Goal: Find specific fact: Find specific fact

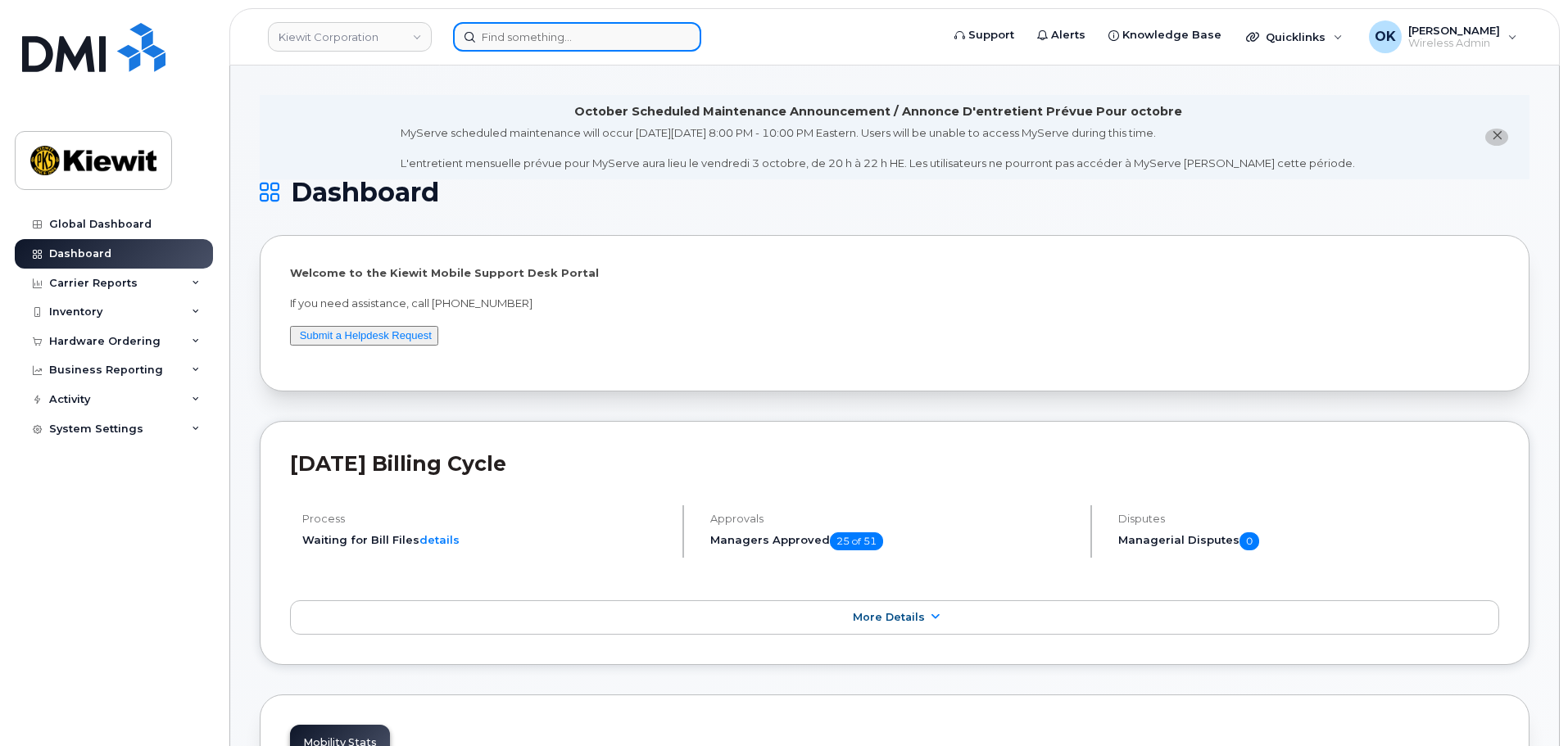
click at [600, 40] on input at bounding box center [577, 36] width 249 height 29
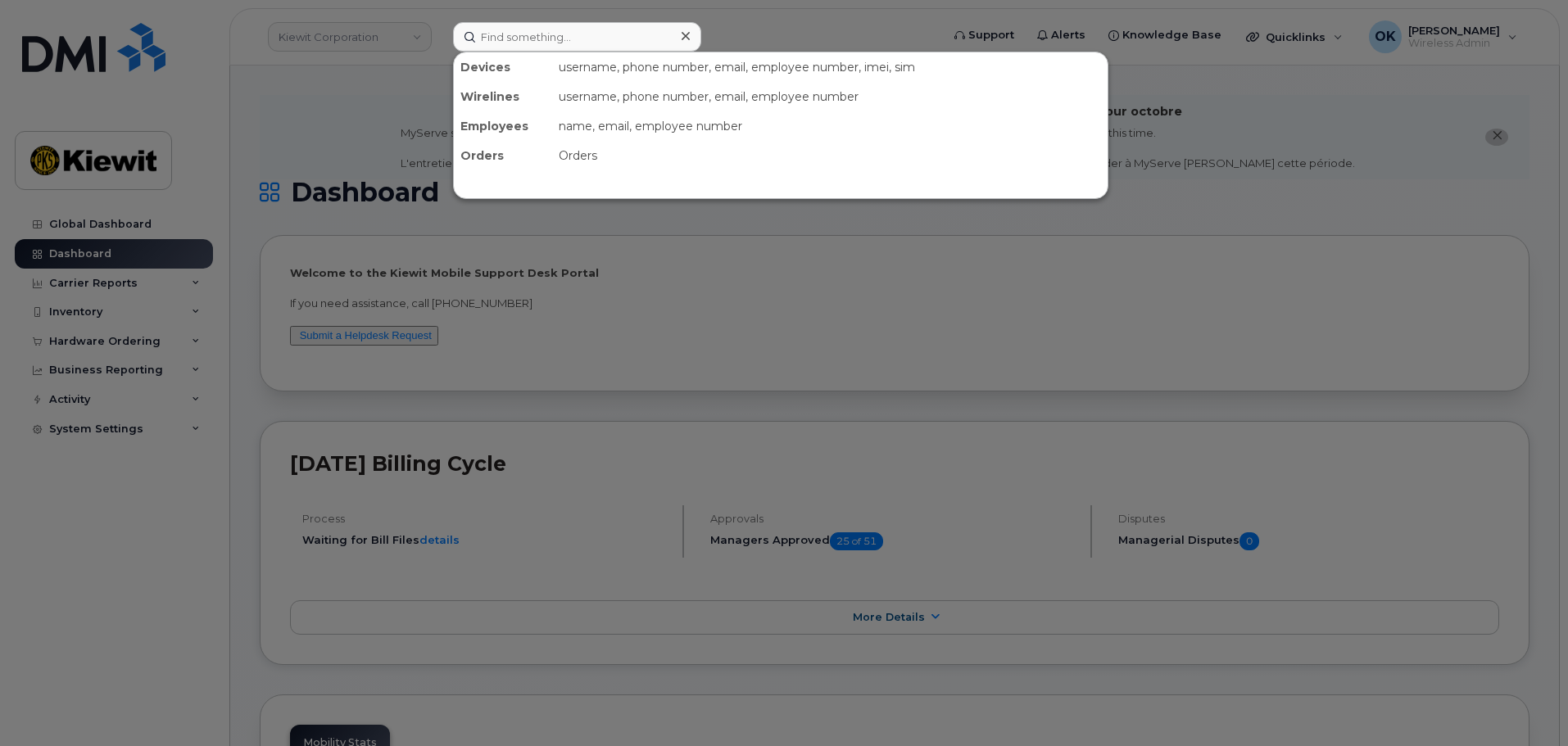
click at [416, 37] on div at bounding box center [784, 373] width 1568 height 746
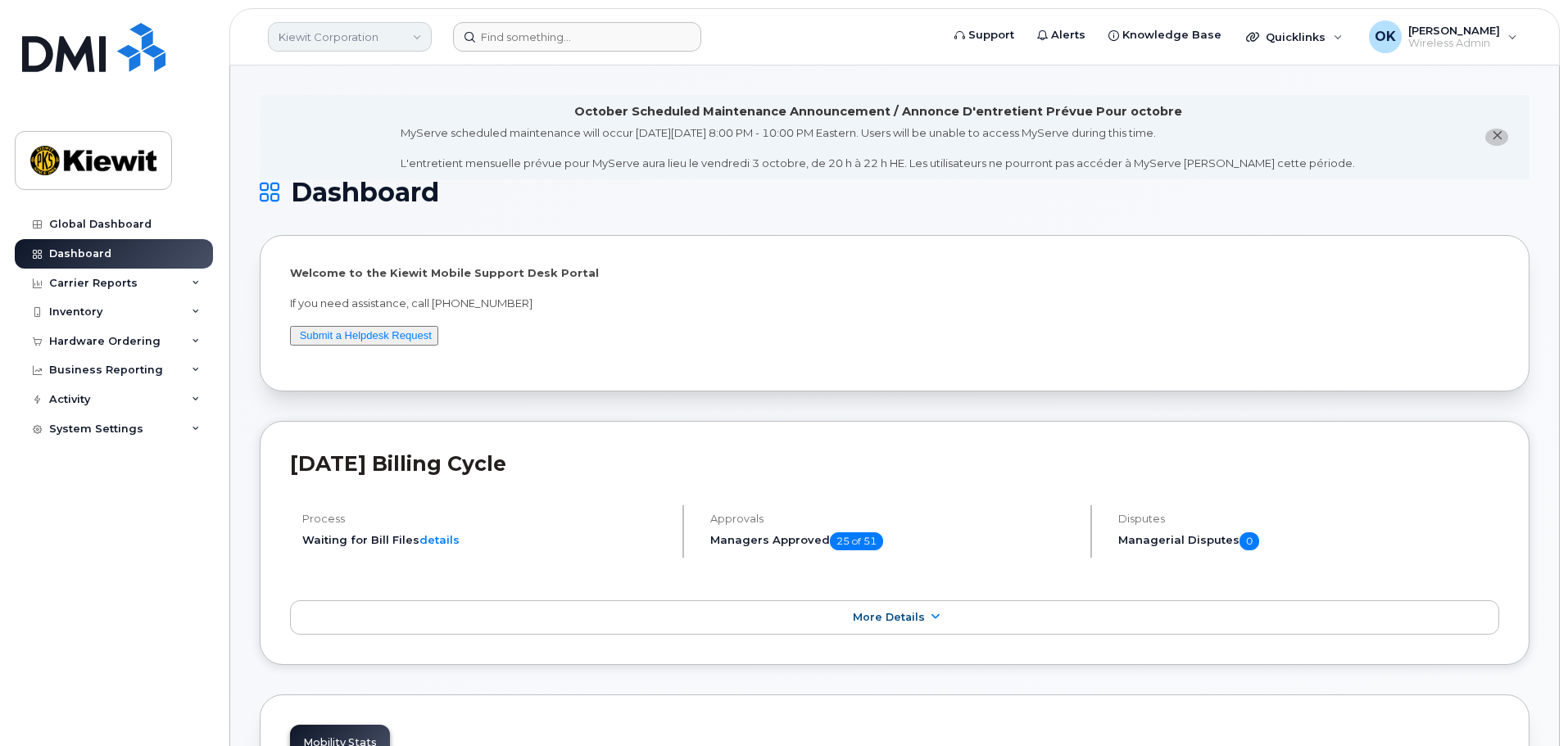
click at [407, 40] on link "Kiewit Corporation" at bounding box center [349, 36] width 164 height 29
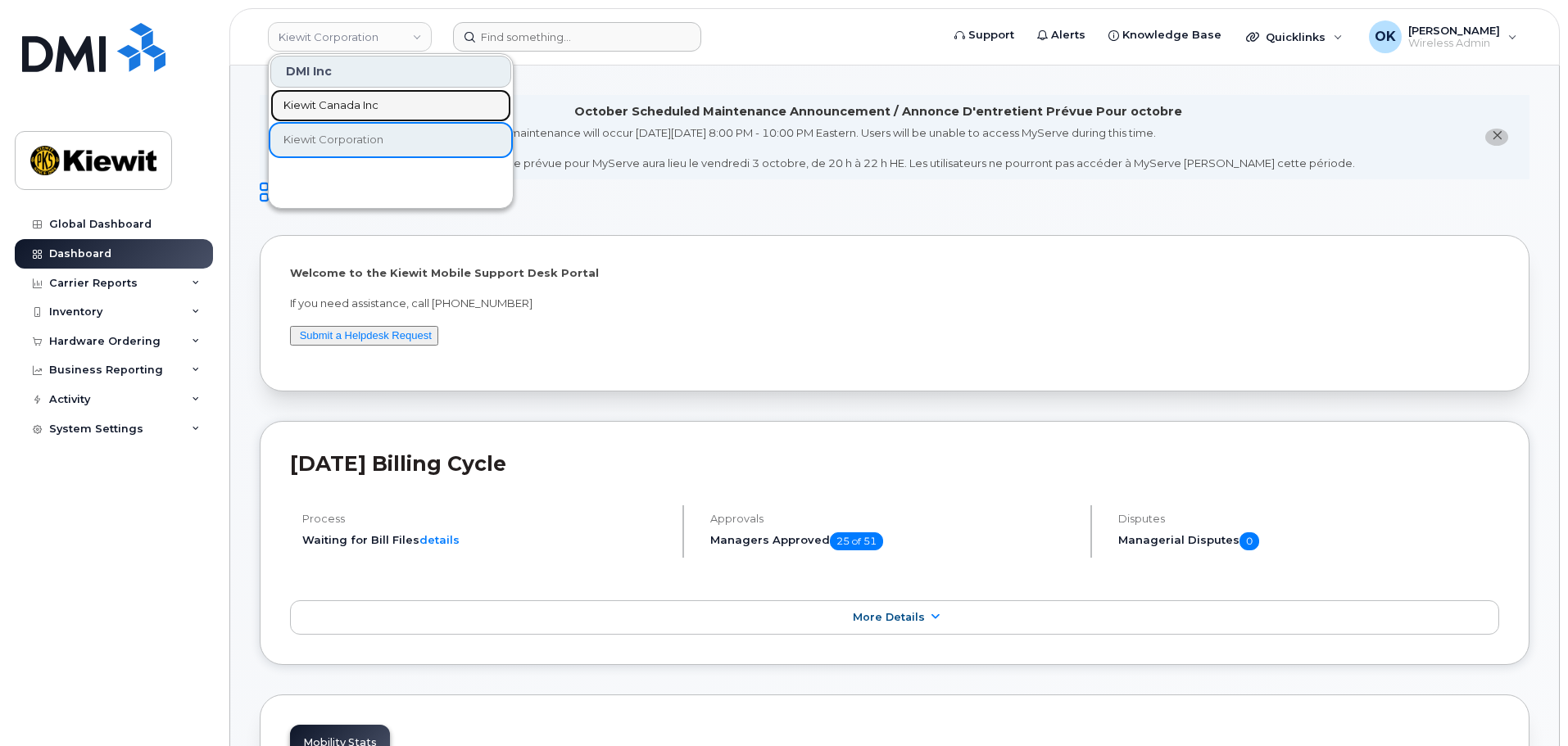
drag, startPoint x: 363, startPoint y: 104, endPoint x: 378, endPoint y: 96, distance: 17.0
click at [363, 104] on span "Kiewit Canada Inc" at bounding box center [330, 105] width 95 height 16
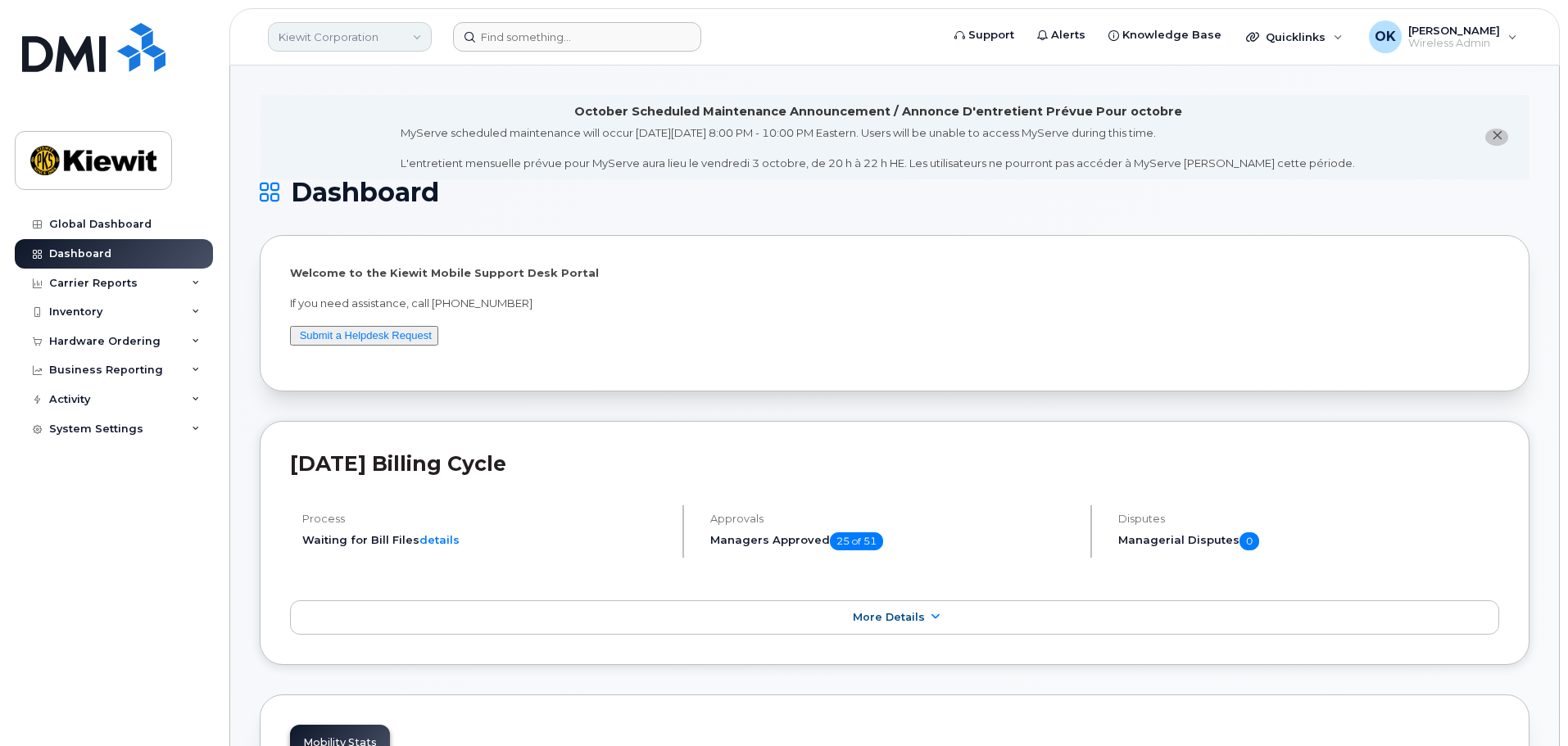
click at [390, 43] on link "Kiewit Corporation" at bounding box center [349, 36] width 164 height 29
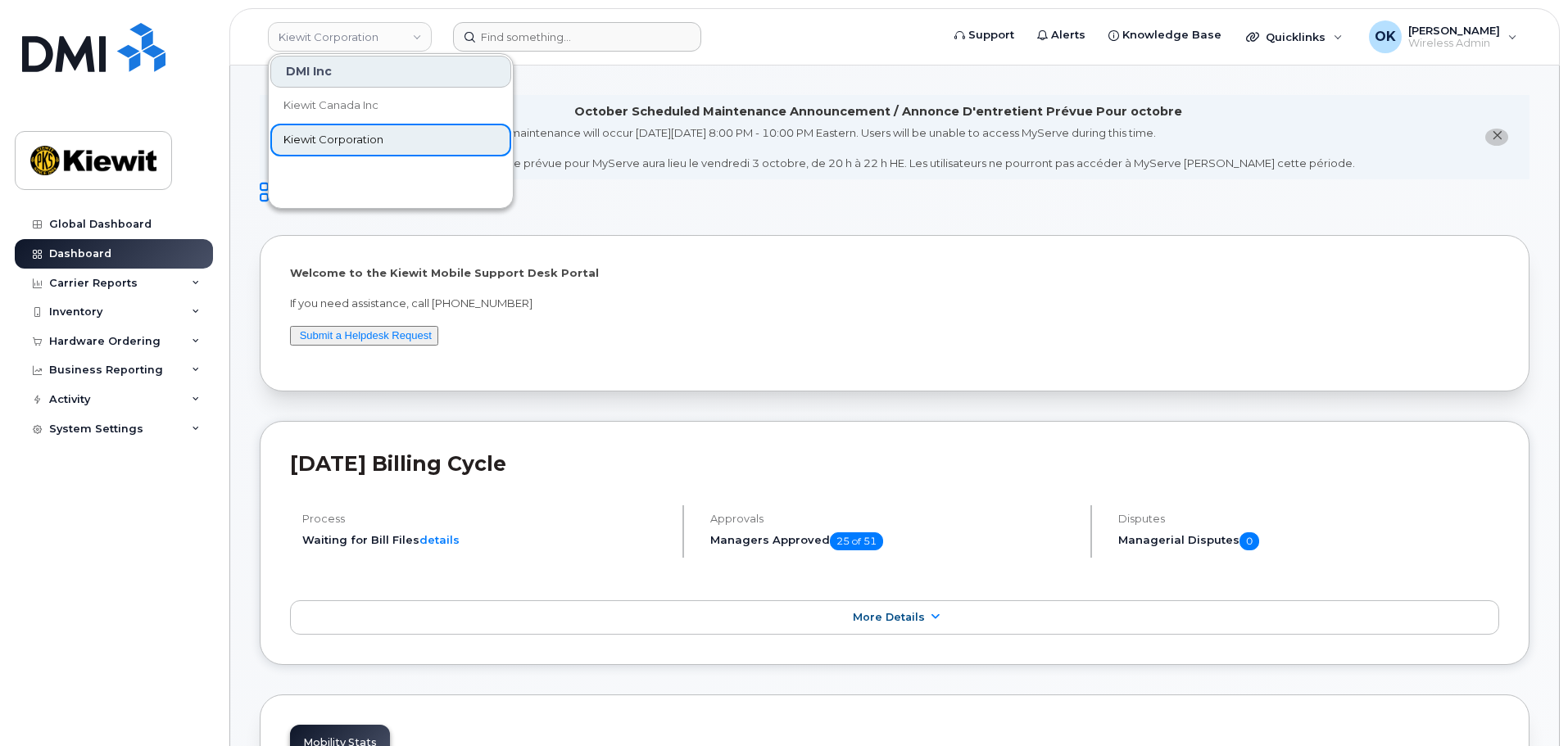
click at [381, 139] on span "Kiewit Corporation" at bounding box center [333, 140] width 100 height 16
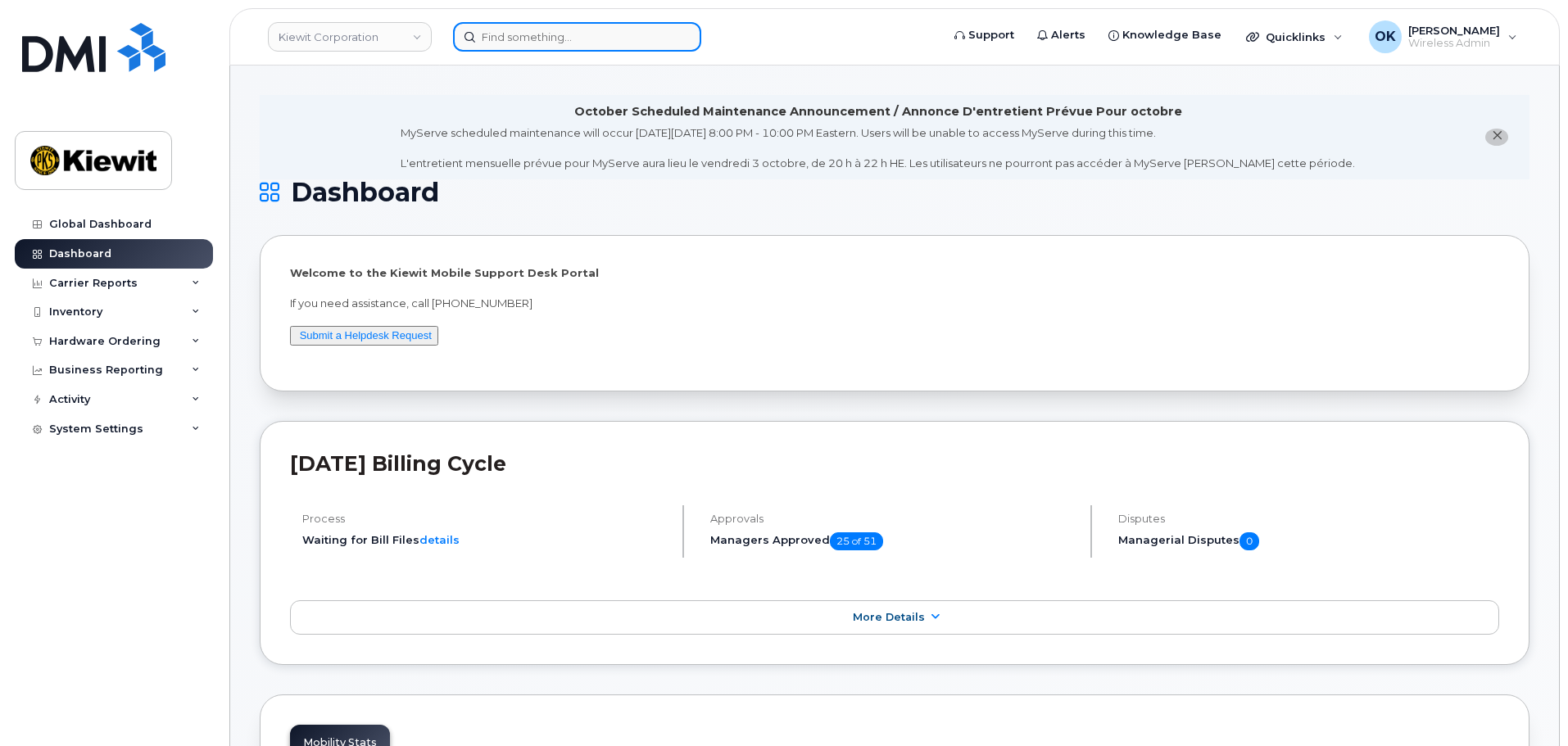
click at [548, 39] on input at bounding box center [577, 36] width 249 height 29
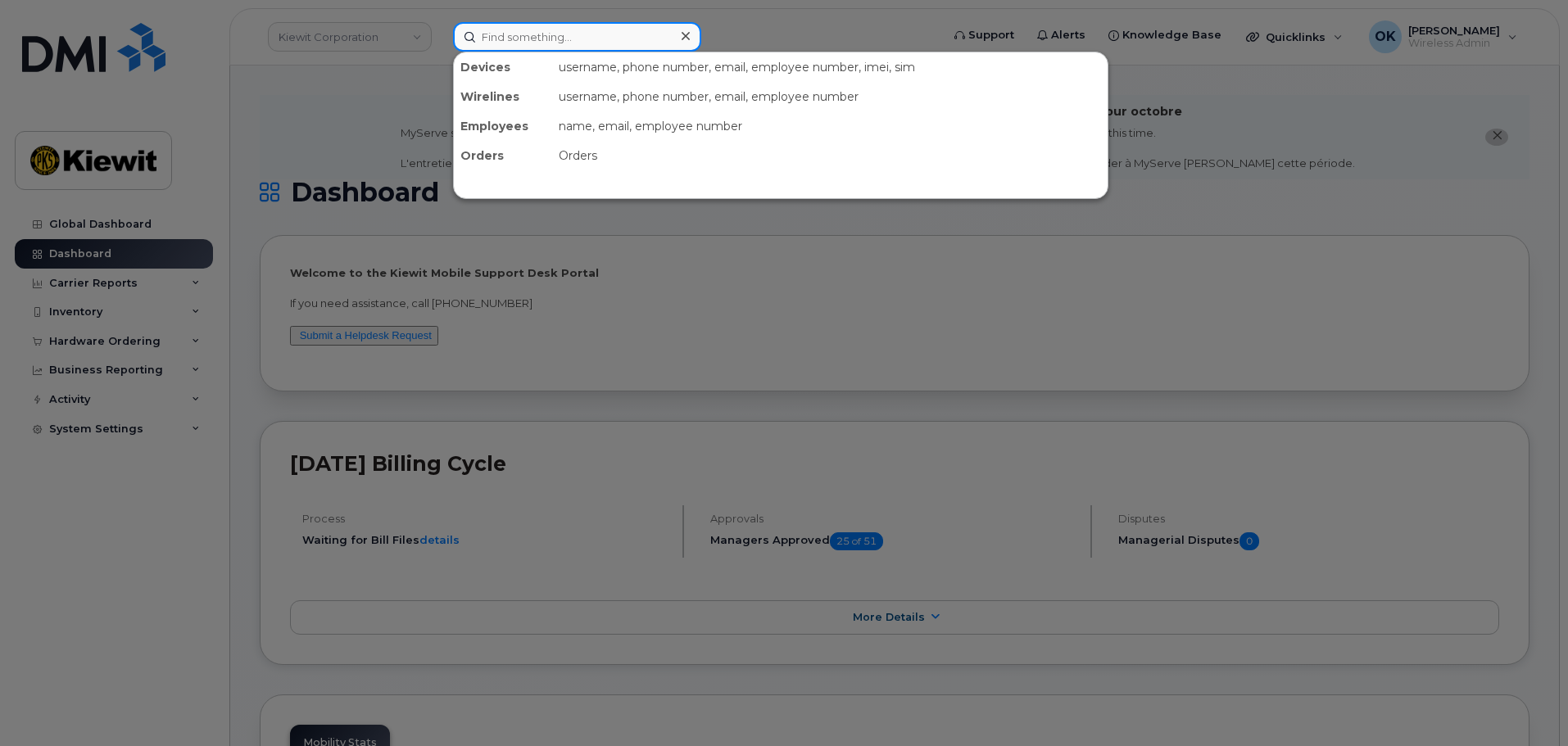
click at [594, 41] on input at bounding box center [577, 36] width 249 height 29
paste input "00576584"
type input "00576584"
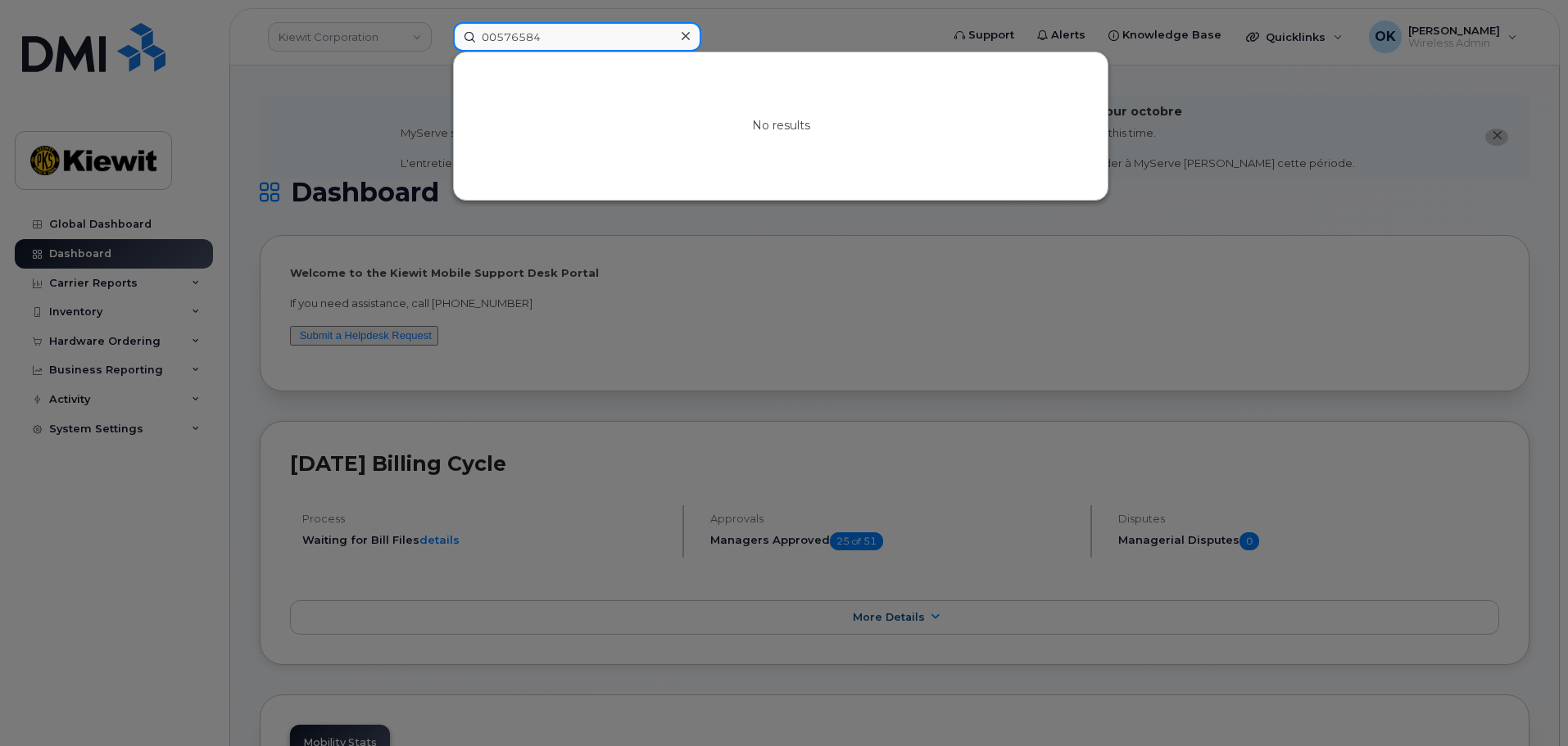
drag, startPoint x: 497, startPoint y: 39, endPoint x: 456, endPoint y: 34, distance: 41.3
click at [456, 34] on input "00576584" at bounding box center [577, 36] width 249 height 29
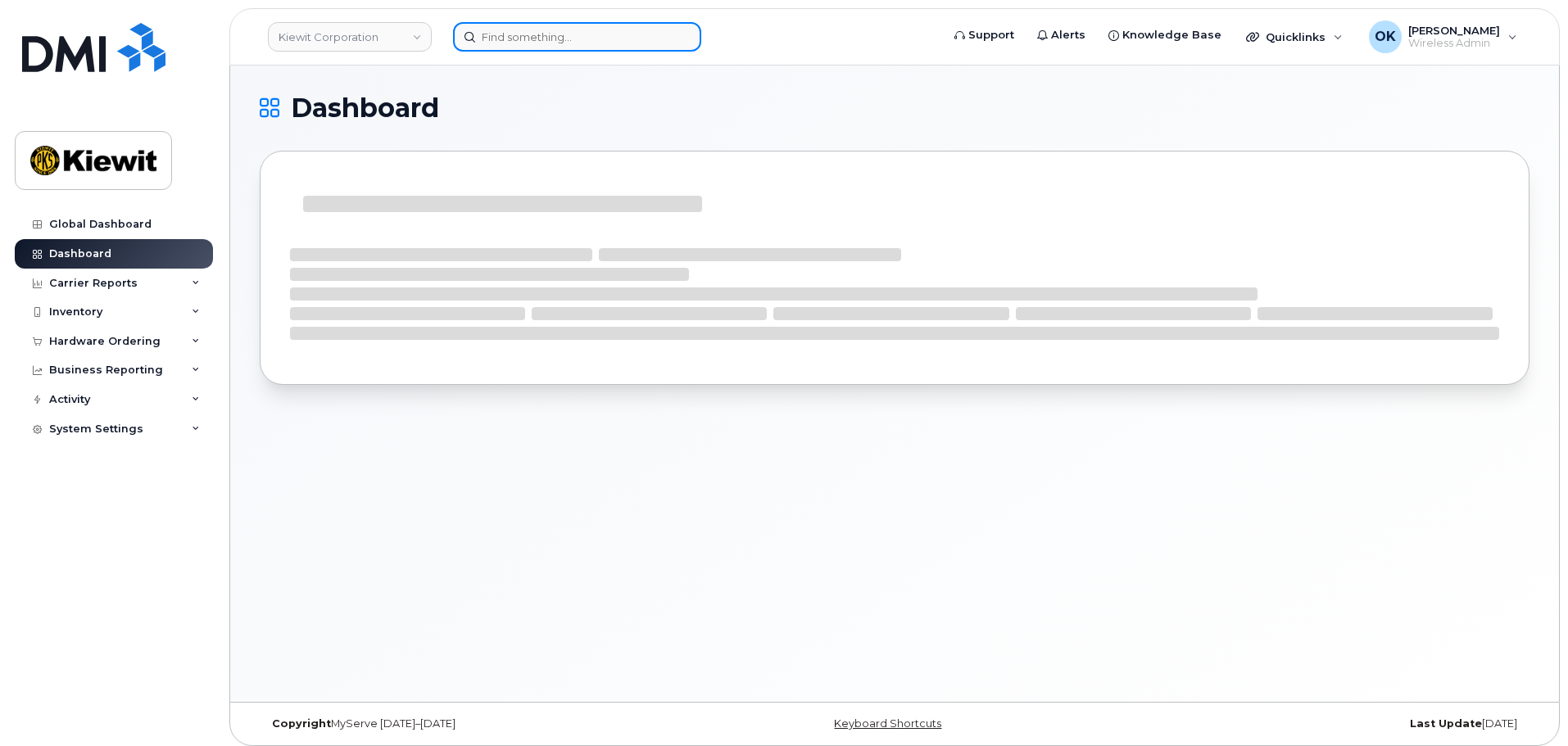
click at [505, 46] on input at bounding box center [577, 36] width 249 height 29
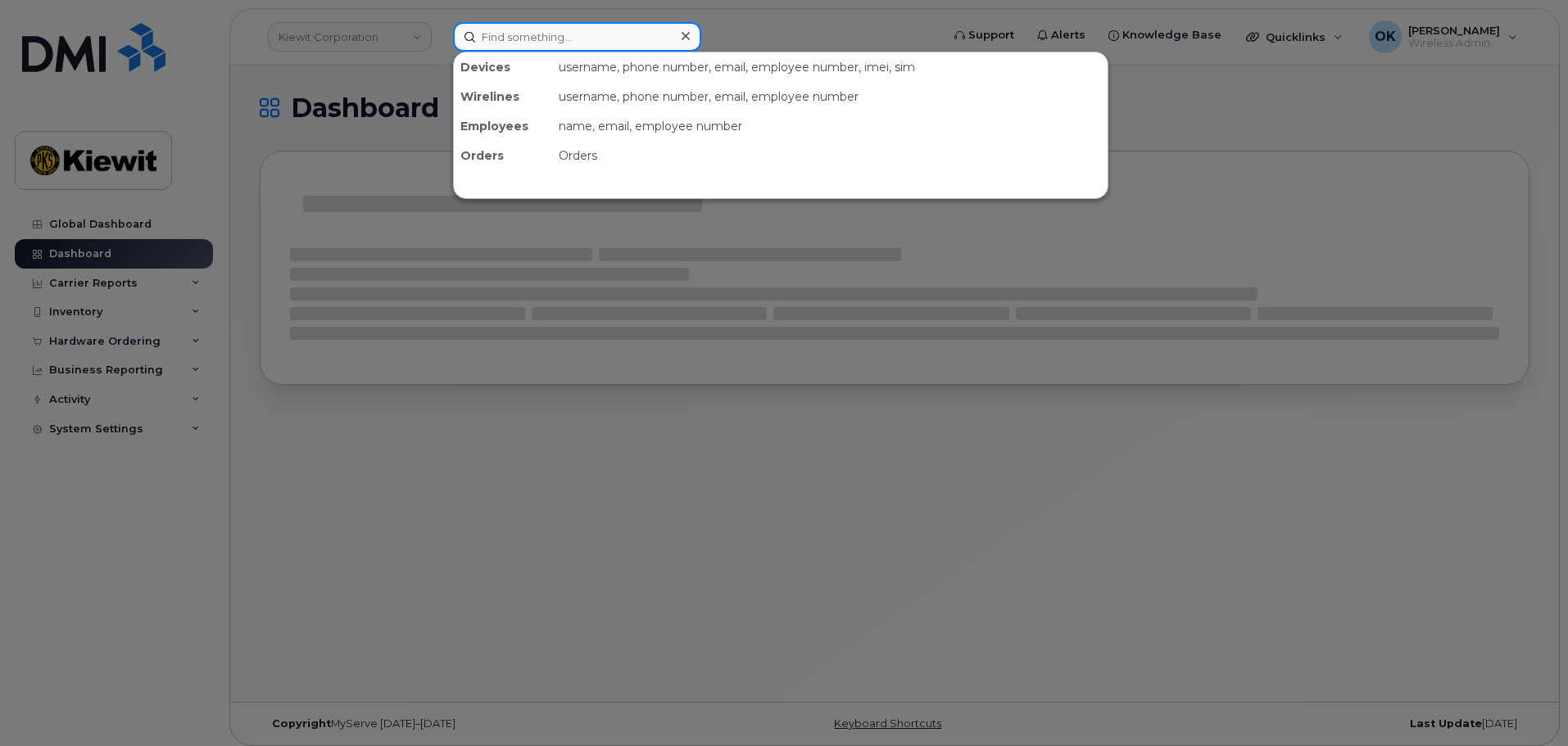
paste input "00576584"
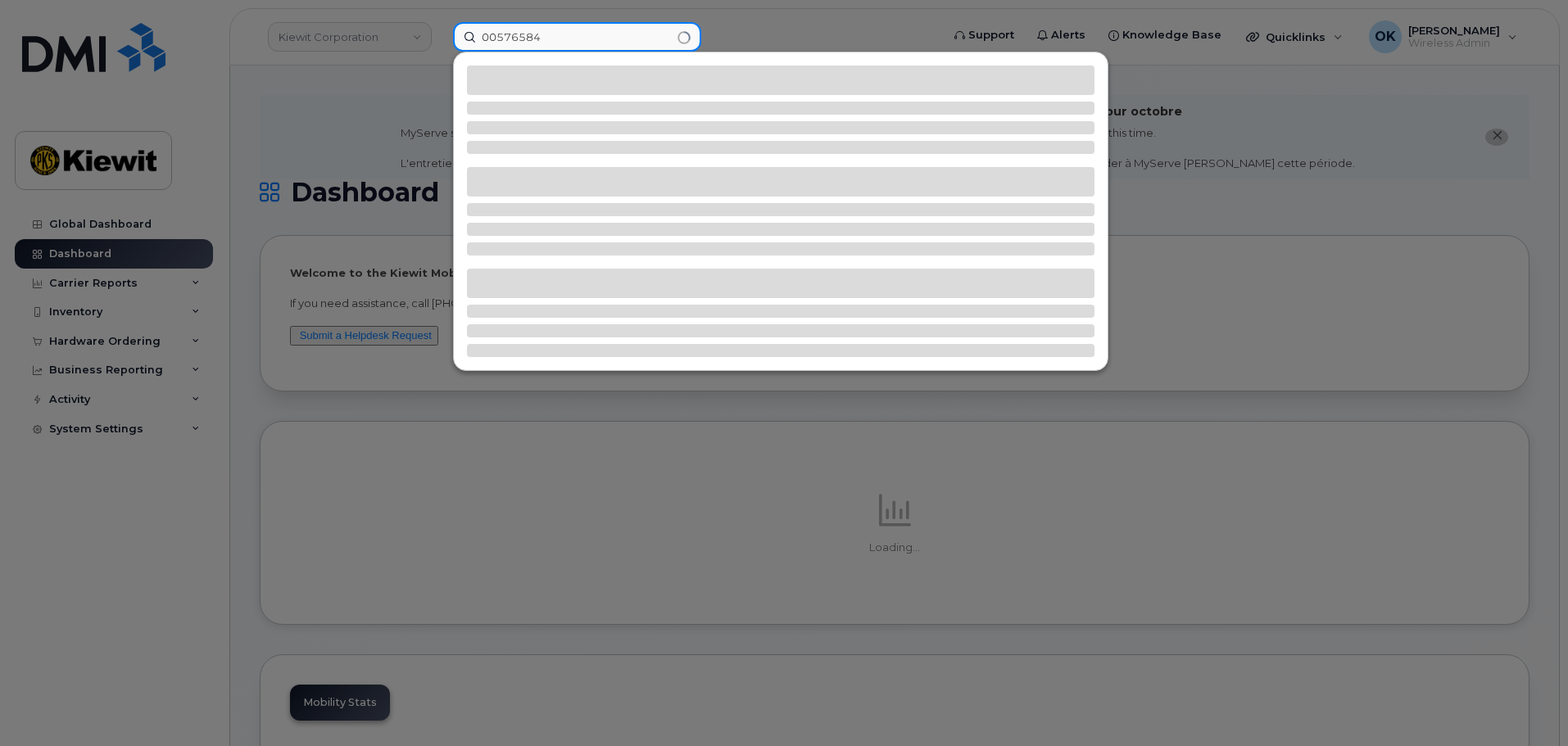
click at [498, 38] on input "00576584" at bounding box center [577, 36] width 249 height 29
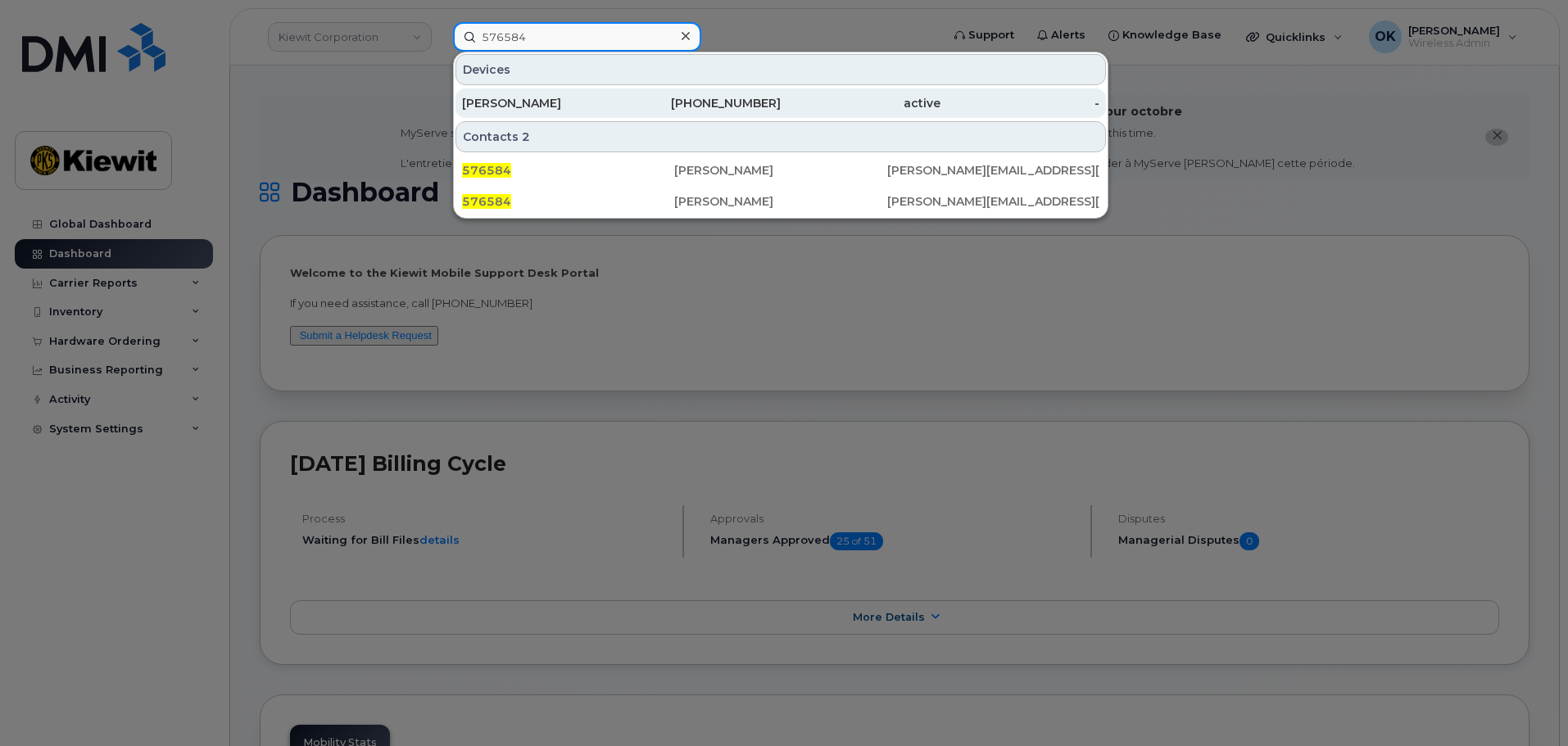
type input "576584"
click at [718, 107] on div "913-702-7743" at bounding box center [701, 103] width 160 height 16
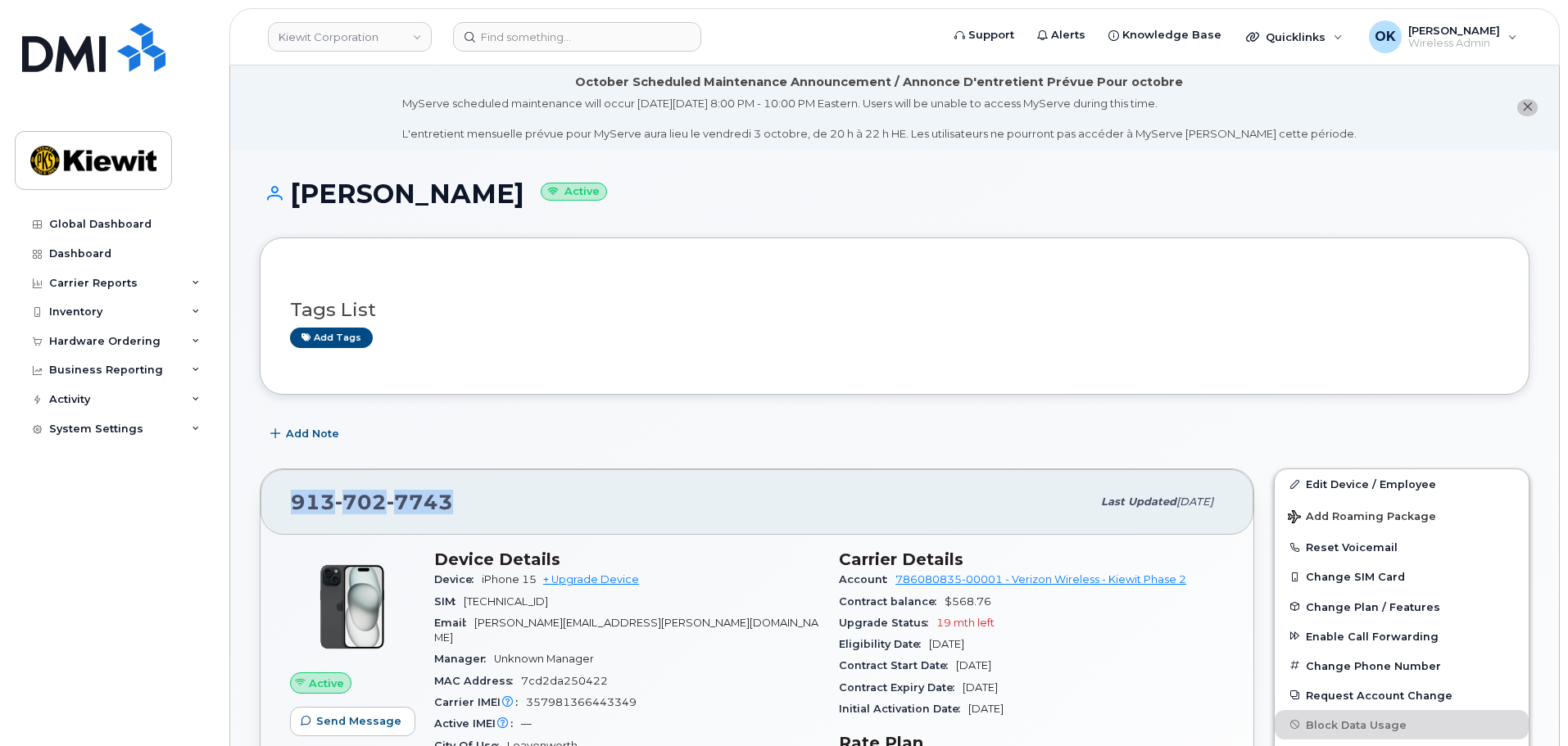
drag, startPoint x: 494, startPoint y: 509, endPoint x: 274, endPoint y: 515, distance: 220.1
click at [274, 515] on div "913 702 7743 Last updated Sep 06, 2025" at bounding box center [757, 502] width 993 height 65
copy span "913 702 7743"
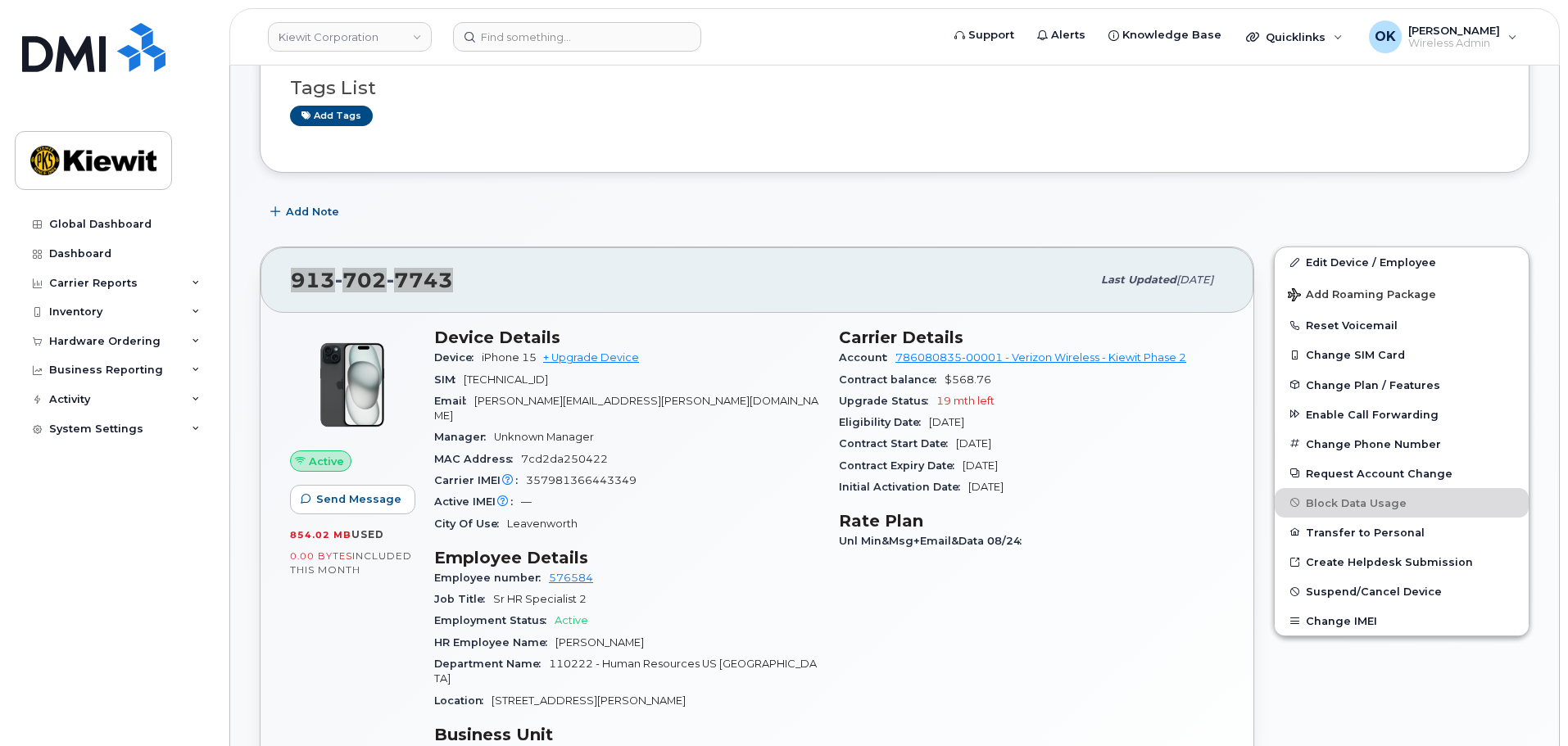
scroll to position [246, 0]
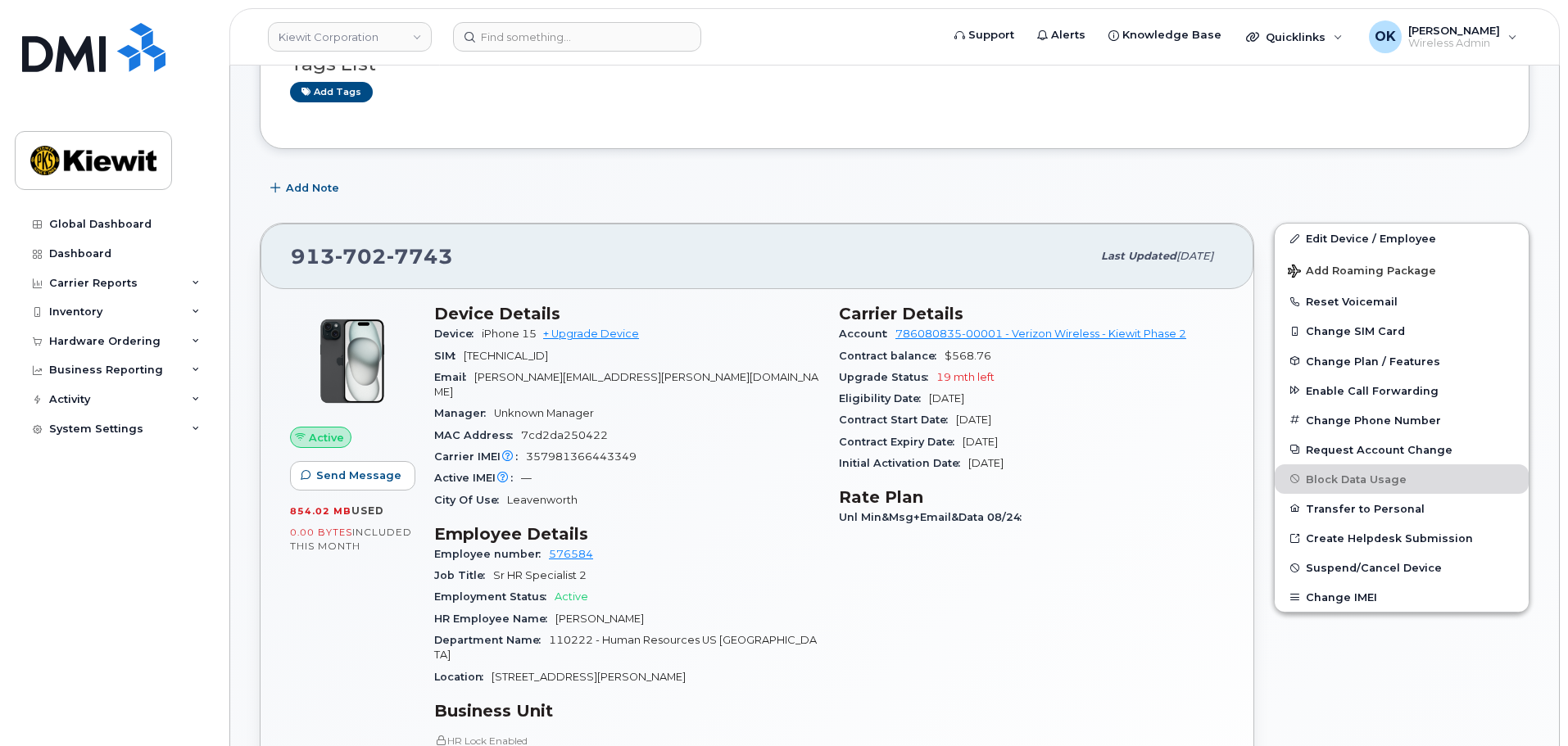
click at [767, 467] on div "Active IMEI Active IMEI is refreshed daily with a delay of up to 48 hours follo…" at bounding box center [626, 477] width 385 height 21
drag, startPoint x: 882, startPoint y: 400, endPoint x: 673, endPoint y: 419, distance: 209.9
click at [881, 400] on span "Eligibility Date" at bounding box center [883, 398] width 90 height 13
drag, startPoint x: 541, startPoint y: 330, endPoint x: 477, endPoint y: 336, distance: 64.3
click at [477, 336] on div "Device iPhone 15 + Upgrade Device" at bounding box center [626, 334] width 385 height 21
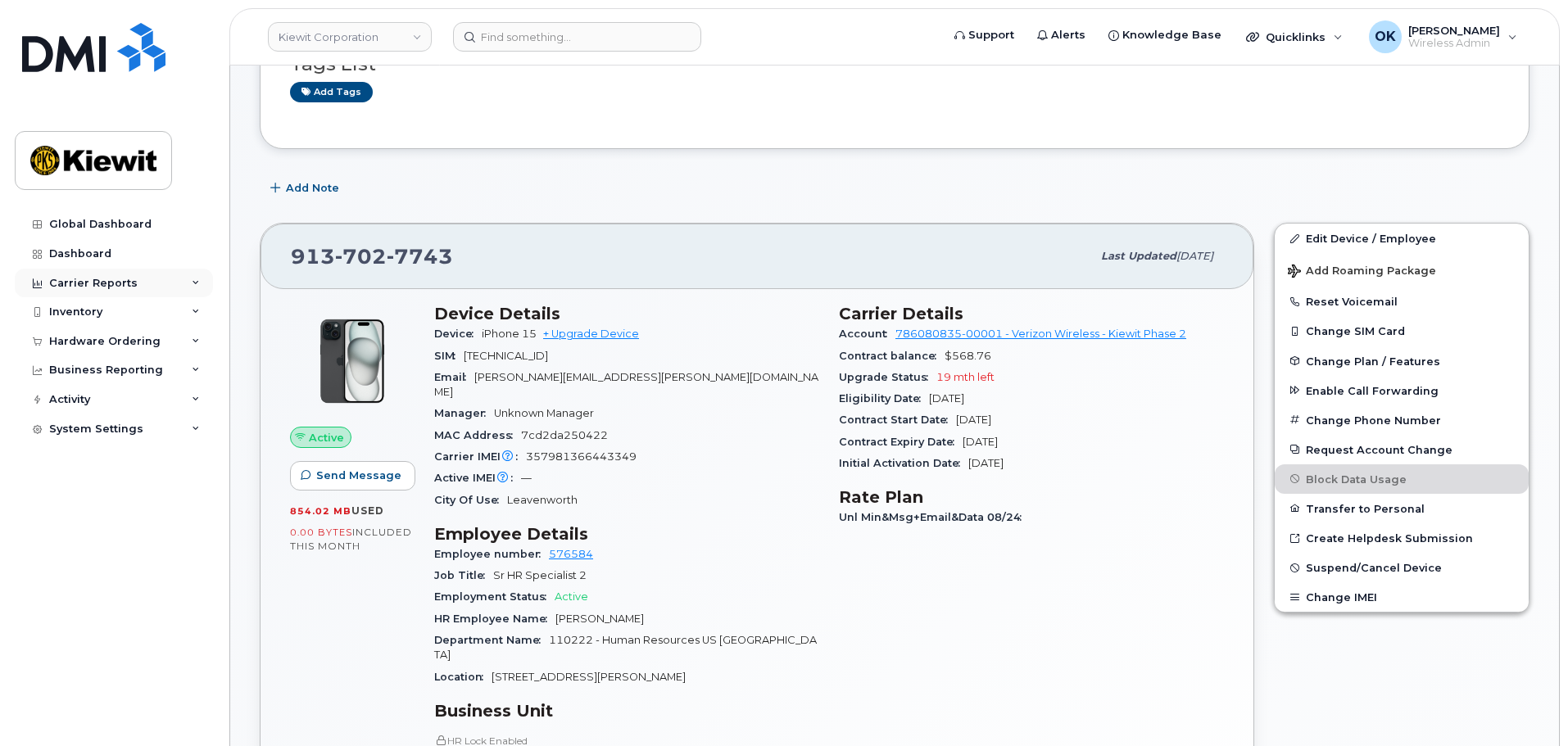
copy span "iPhone 15"
